Goal: Task Accomplishment & Management: Use online tool/utility

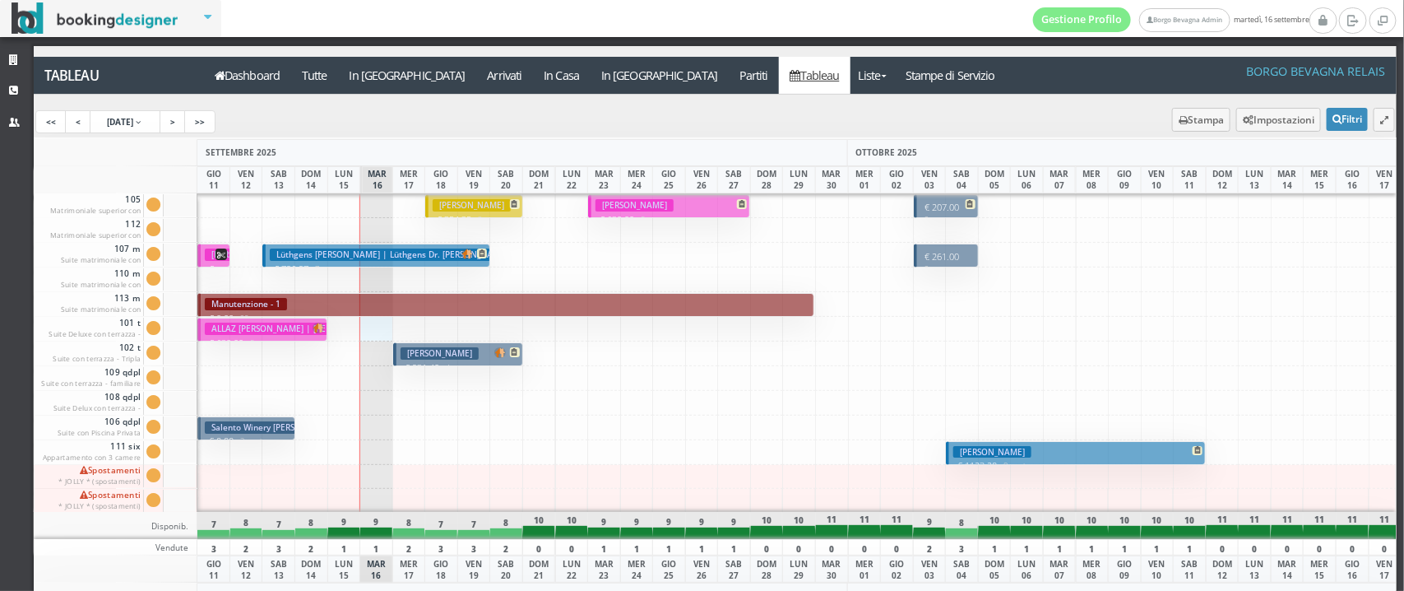
click at [366, 330] on div at bounding box center [377, 329] width 34 height 25
click at [407, 355] on h3 "[PERSON_NAME]" at bounding box center [440, 353] width 78 height 12
click at [424, 344] on button "[PERSON_NAME] € 931.40 4 notti 2 Adulti" at bounding box center [458, 354] width 130 height 24
click at [440, 99] on div "Tableau Dashboard Tutte In Arrivo Arrivati In Casa In Partenza Partiti Tableau …" at bounding box center [715, 81] width 1386 height 49
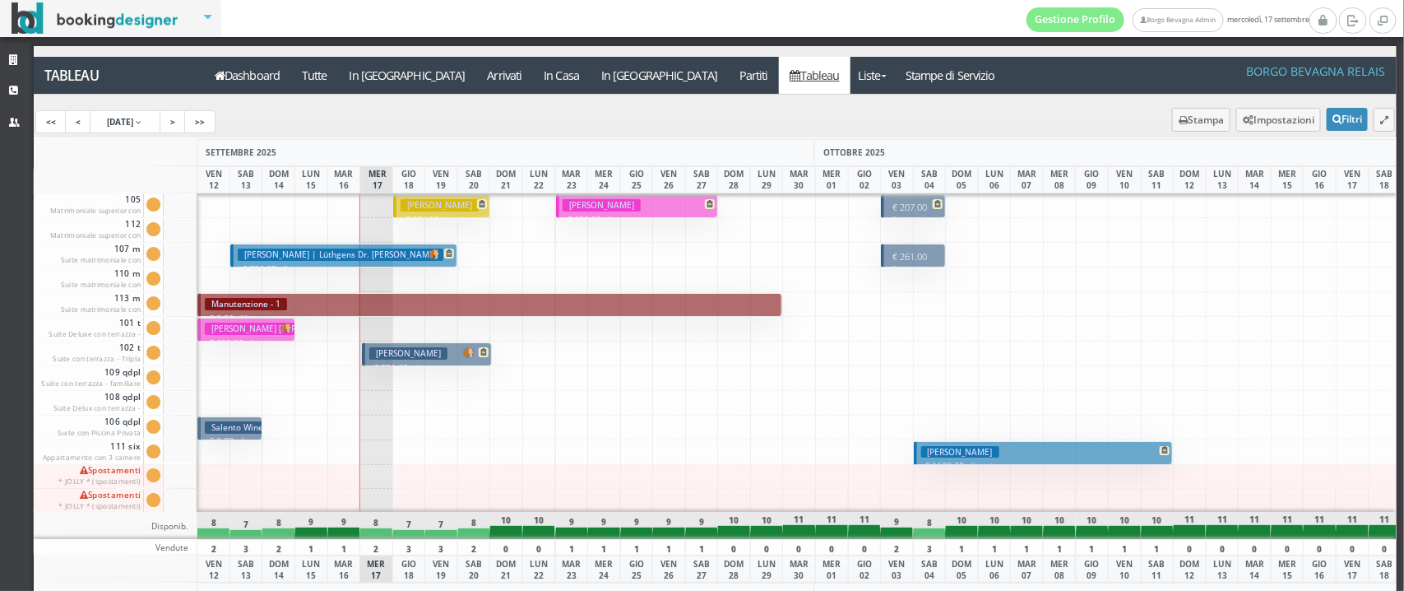
click at [399, 355] on h3 "[PERSON_NAME]" at bounding box center [408, 353] width 78 height 12
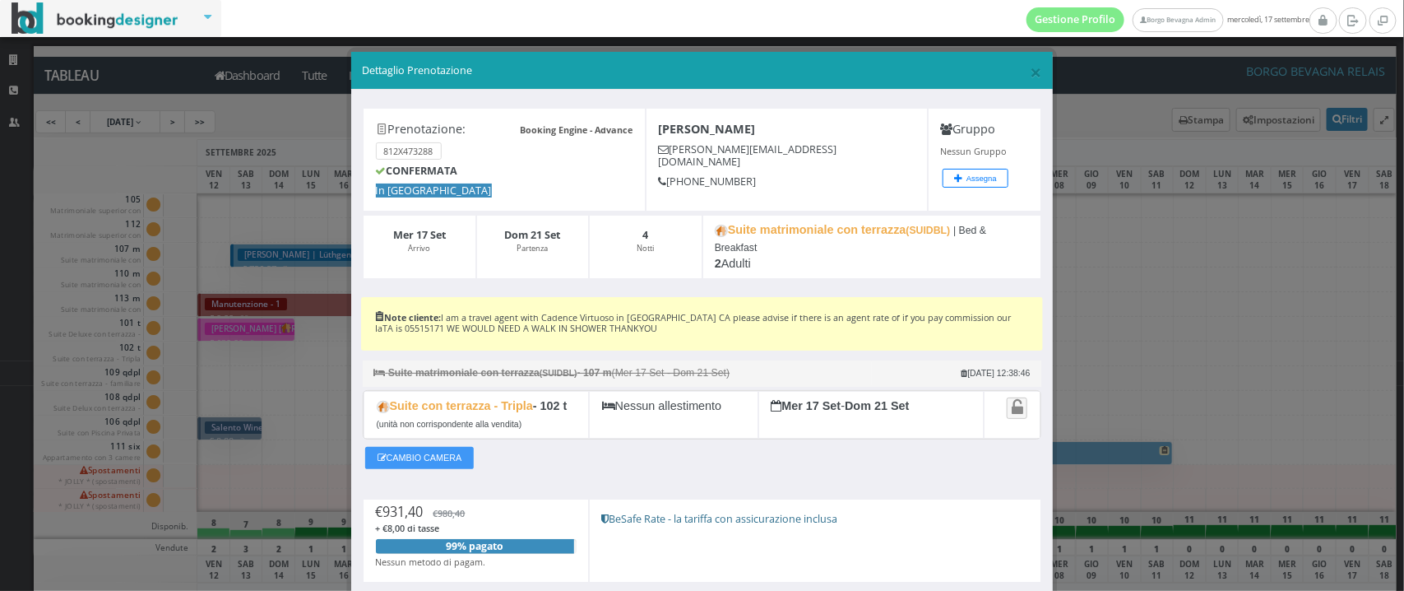
click at [520, 158] on div "Booking Engine - Advance Prenotazione: 812X473288 CONFERMATA In Arrivo" at bounding box center [504, 160] width 283 height 104
